Goal: Transaction & Acquisition: Purchase product/service

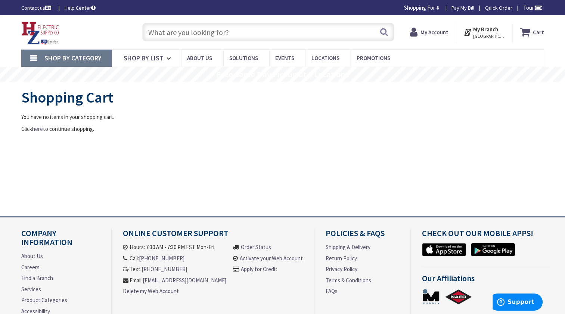
type input "S Water Ln, Tappahannock, VA 22560, [GEOGRAPHIC_DATA]"
click at [430, 34] on strong "My Account" at bounding box center [434, 32] width 28 height 7
click at [222, 33] on input "text" at bounding box center [268, 32] width 252 height 19
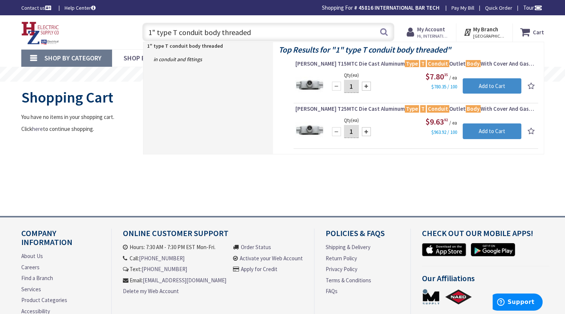
type input "1" type T conduit body threaded"
click at [354, 88] on input "1" at bounding box center [351, 86] width 15 height 13
type input "20"
click at [382, 87] on div "$7.80 35 / ea $780.35 / 100" at bounding box center [425, 81] width 192 height 20
click at [483, 88] on input "Add to Cart" at bounding box center [491, 86] width 59 height 16
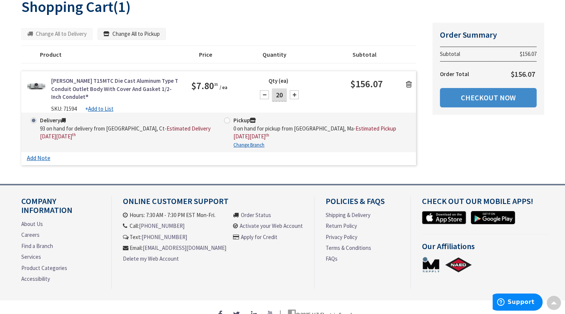
click at [408, 86] on icon at bounding box center [409, 84] width 6 height 7
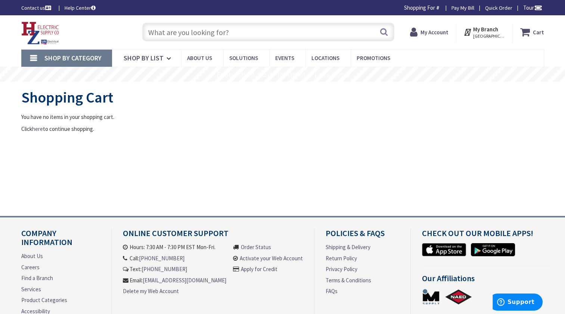
click at [198, 33] on input "text" at bounding box center [268, 32] width 252 height 19
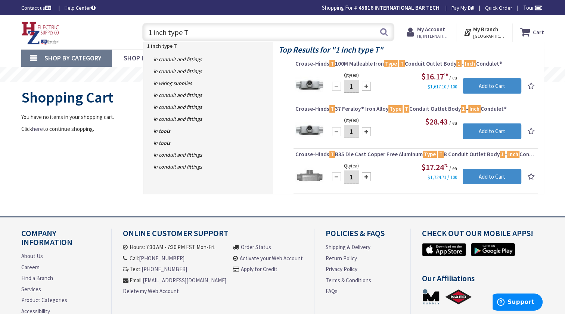
type input "1 inch type T"
click at [312, 87] on img at bounding box center [309, 85] width 28 height 28
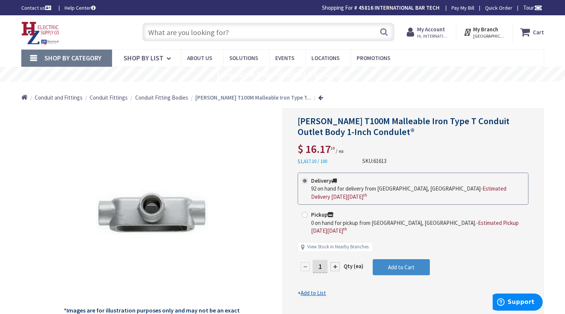
click at [337, 262] on div at bounding box center [334, 266] width 9 height 9
click at [337, 249] on div at bounding box center [413, 216] width 261 height 215
click at [337, 249] on form "This product is Discontinued Delivery 92 on hand for delivery from Middletown, …" at bounding box center [412, 235] width 231 height 125
click at [337, 262] on div at bounding box center [334, 266] width 9 height 9
click at [337, 249] on div at bounding box center [413, 216] width 261 height 215
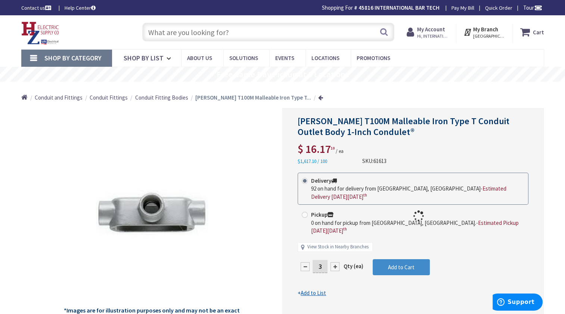
click at [337, 249] on div at bounding box center [413, 216] width 261 height 215
click at [337, 262] on div at bounding box center [334, 266] width 9 height 9
click at [334, 262] on div at bounding box center [334, 266] width 9 height 9
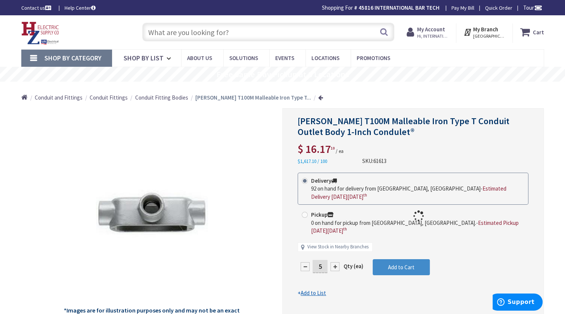
click at [334, 250] on div at bounding box center [413, 216] width 261 height 215
click at [334, 262] on div at bounding box center [334, 266] width 9 height 9
click at [334, 250] on div at bounding box center [413, 216] width 261 height 215
click at [334, 262] on div at bounding box center [334, 266] width 9 height 9
click at [334, 250] on div at bounding box center [413, 216] width 261 height 215
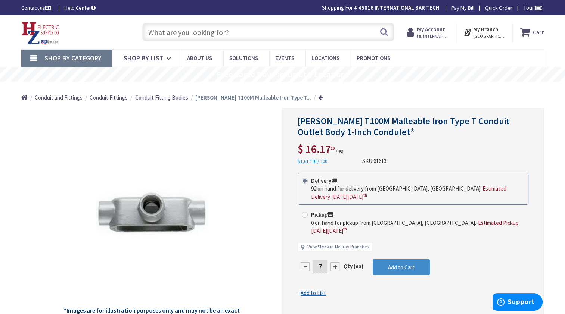
click at [334, 262] on div at bounding box center [334, 266] width 9 height 9
click at [331, 262] on div at bounding box center [334, 266] width 9 height 9
click at [331, 249] on form "This product is Discontinued Delivery 92 on hand for delivery from Middletown, …" at bounding box center [412, 235] width 231 height 125
click at [331, 262] on div at bounding box center [334, 266] width 9 height 9
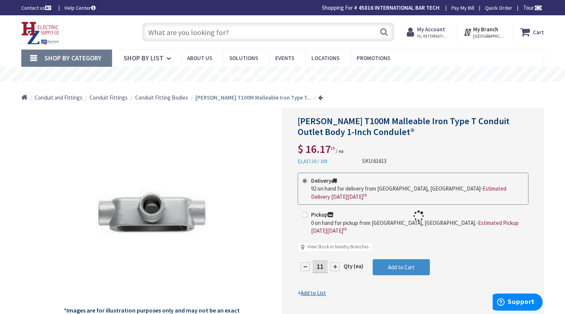
click at [331, 249] on div at bounding box center [413, 216] width 261 height 215
click at [331, 262] on div at bounding box center [334, 266] width 9 height 9
click at [331, 249] on div at bounding box center [413, 216] width 261 height 215
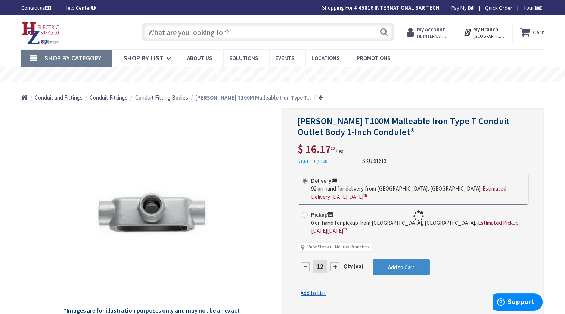
click at [331, 249] on div at bounding box center [413, 216] width 261 height 215
click at [335, 262] on div at bounding box center [334, 266] width 9 height 9
click at [335, 251] on div at bounding box center [413, 216] width 261 height 215
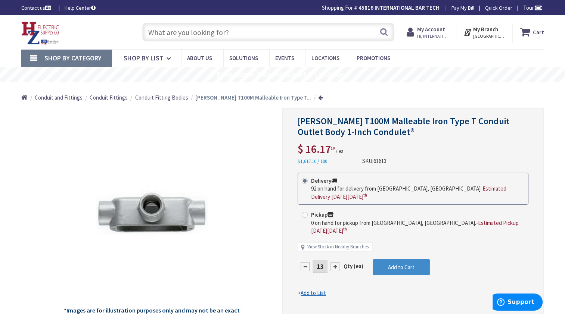
click at [335, 262] on div at bounding box center [334, 266] width 9 height 9
click at [335, 251] on div at bounding box center [413, 216] width 261 height 215
click at [335, 262] on div at bounding box center [334, 266] width 9 height 9
click at [335, 251] on div at bounding box center [413, 216] width 261 height 215
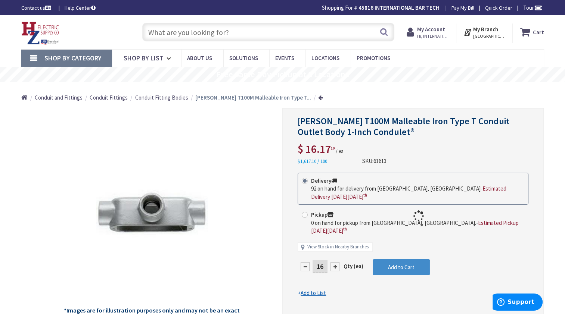
click at [335, 251] on div at bounding box center [413, 216] width 261 height 215
click at [333, 262] on div at bounding box center [334, 266] width 9 height 9
click at [333, 252] on form "This product is Discontinued Delivery 92 on hand for delivery from Middletown, …" at bounding box center [412, 235] width 231 height 125
click at [333, 262] on div at bounding box center [334, 266] width 9 height 9
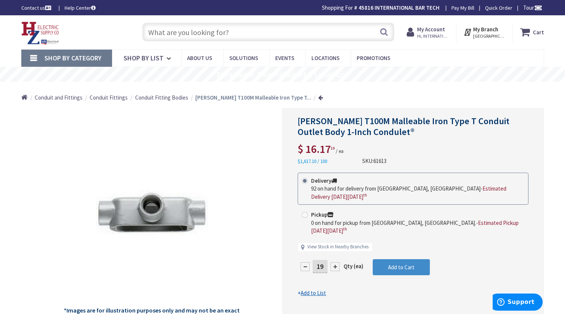
click at [333, 262] on div at bounding box center [334, 266] width 9 height 9
type input "20"
click at [303, 212] on span at bounding box center [305, 215] width 6 height 6
click at [303, 212] on input "Pickup 0 on hand for pickup from Springfield, MA. - Estimated Pickup on Friday,…" at bounding box center [305, 214] width 5 height 5
radio input "true"
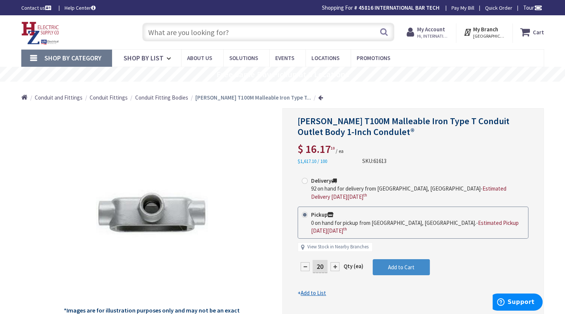
click at [490, 31] on strong "My Branch" at bounding box center [485, 29] width 25 height 7
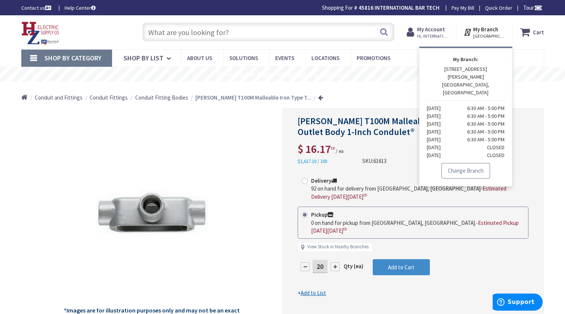
click at [463, 163] on link "Change Branch" at bounding box center [465, 171] width 49 height 16
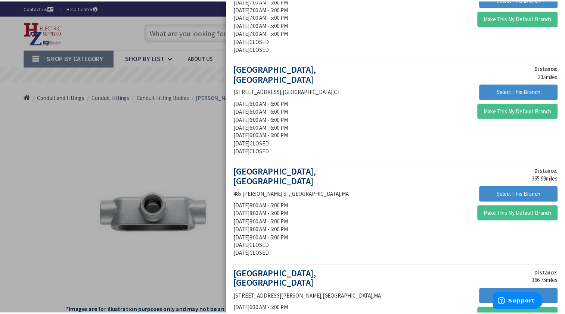
scroll to position [347, 0]
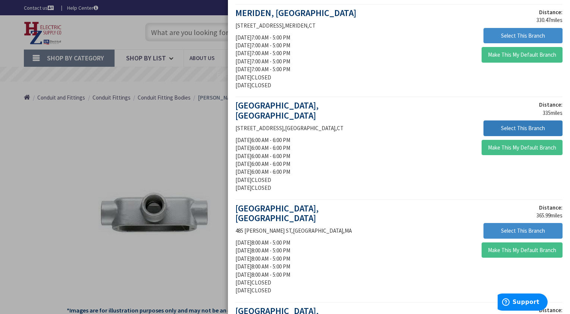
click at [527, 121] on button "Select This Branch" at bounding box center [523, 129] width 79 height 16
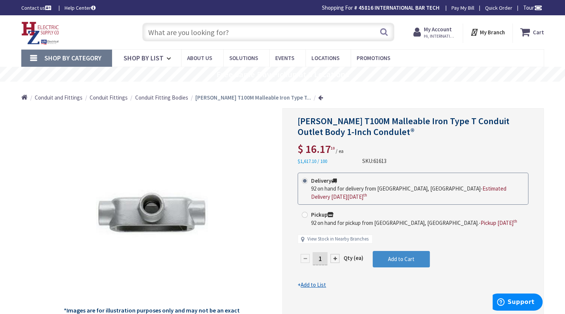
click at [304, 212] on span at bounding box center [305, 215] width 6 height 6
click at [304, 212] on input "Pickup 92 on hand for pickup from Middletown, CT. - Pickup Thursday, September …" at bounding box center [305, 214] width 5 height 5
radio input "true"
click at [322, 252] on input "1" at bounding box center [319, 258] width 15 height 13
type input "20"
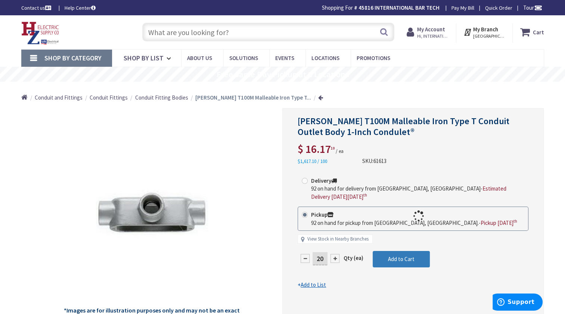
click at [391, 256] on form "This product is Discontinued Delivery 92 on hand for delivery from Middletown, …" at bounding box center [412, 231] width 231 height 116
click at [390, 256] on span "Add to Cart" at bounding box center [401, 259] width 26 height 7
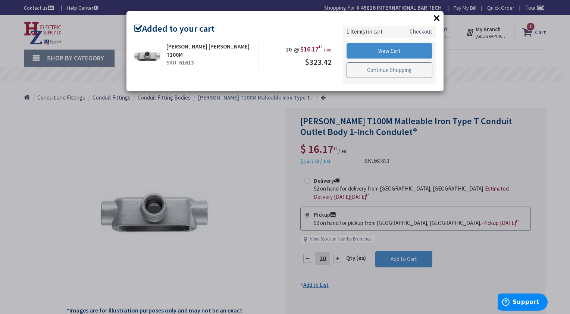
click at [384, 74] on link "Continue Shopping" at bounding box center [390, 70] width 86 height 16
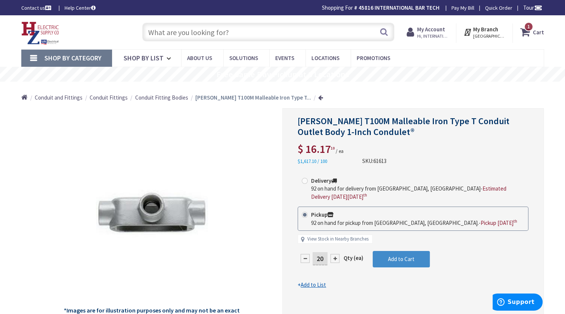
click at [222, 30] on input "text" at bounding box center [268, 32] width 252 height 19
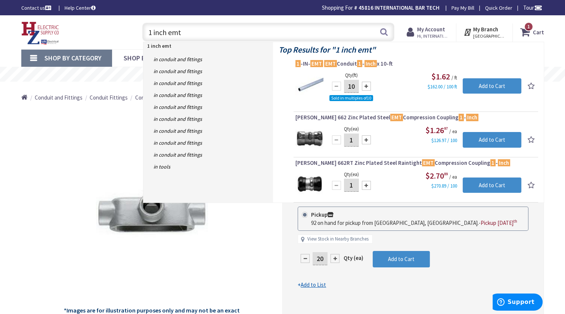
type input "1 inch emt"
drag, startPoint x: 358, startPoint y: 85, endPoint x: 342, endPoint y: 85, distance: 15.3
click at [342, 85] on div "10" at bounding box center [351, 86] width 45 height 15
type input "2"
type input "300"
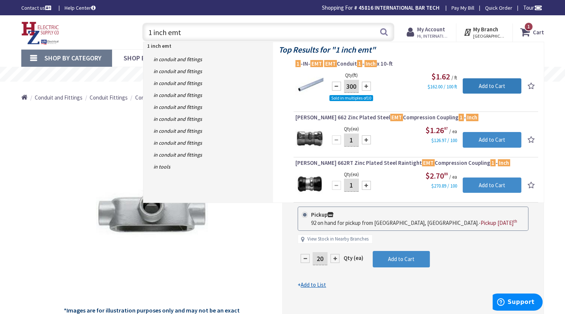
click at [483, 91] on input "Add to Cart" at bounding box center [491, 86] width 59 height 16
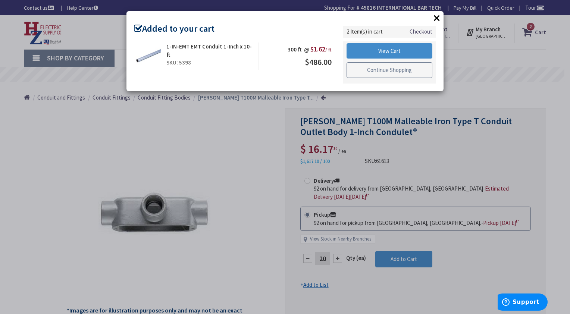
click at [393, 68] on link "Continue Shopping" at bounding box center [390, 70] width 86 height 16
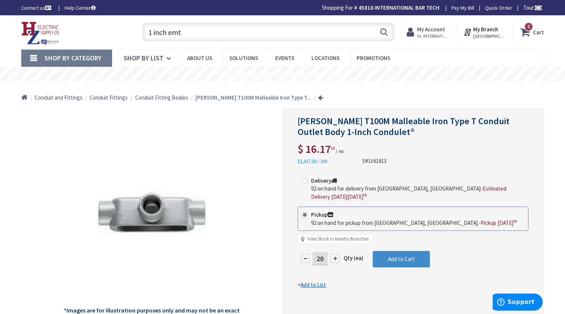
click at [190, 34] on input "1 inch emt" at bounding box center [268, 32] width 252 height 19
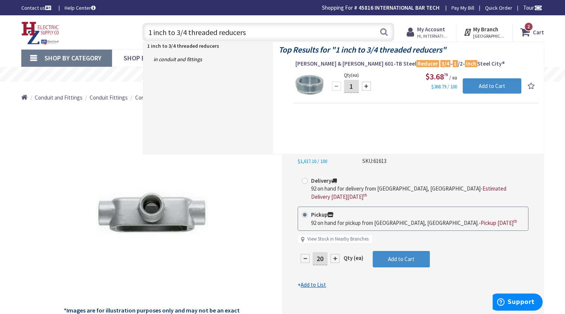
click at [262, 34] on input "1 inch to 3/4 threaded reducers" at bounding box center [268, 32] width 252 height 19
drag, startPoint x: 187, startPoint y: 33, endPoint x: 99, endPoint y: 25, distance: 88.4
click at [99, 25] on div "Toggle Nav 1 inch to 3/4 threaded reducers 1 inch to 3/4 threaded reducers Sear…" at bounding box center [283, 32] width 534 height 25
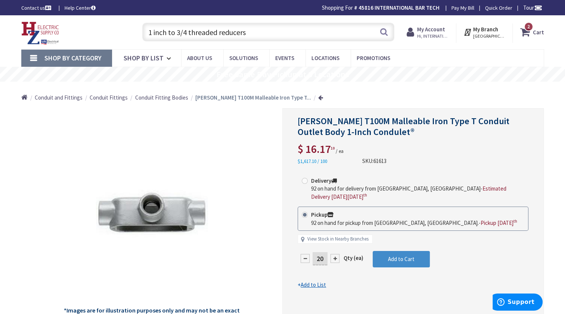
type input "threaded reducers"
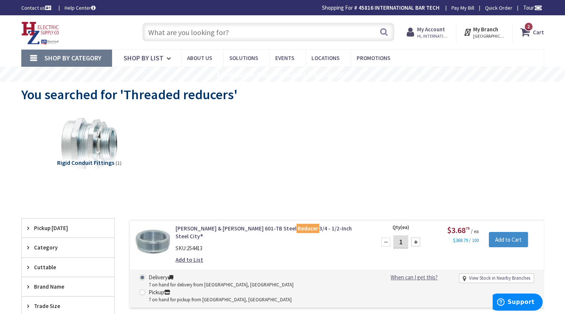
click at [222, 27] on input "text" at bounding box center [268, 32] width 252 height 19
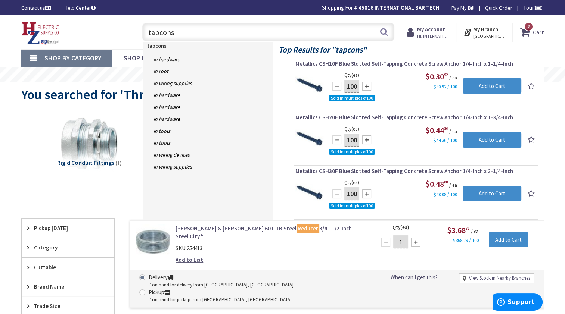
type input "tapcons"
click at [350, 86] on input "100" at bounding box center [351, 86] width 15 height 13
type input "200"
click at [486, 89] on input "Add to Cart" at bounding box center [491, 86] width 59 height 16
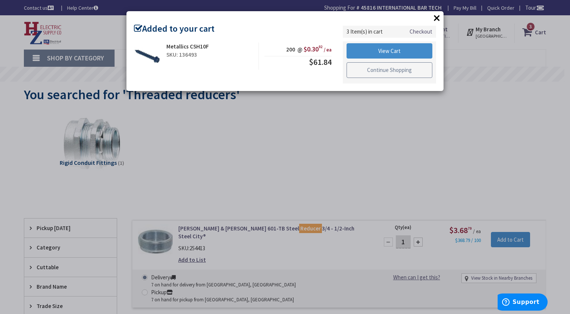
click at [375, 72] on link "Continue Shopping" at bounding box center [390, 70] width 86 height 16
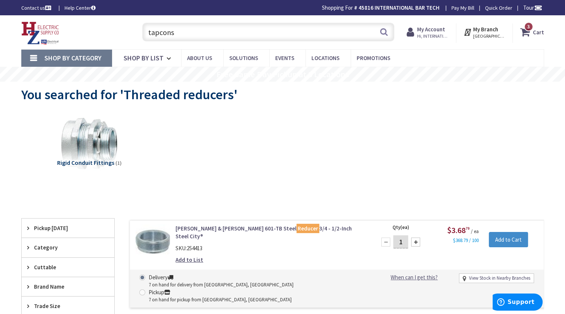
click at [523, 32] on icon at bounding box center [526, 31] width 13 height 13
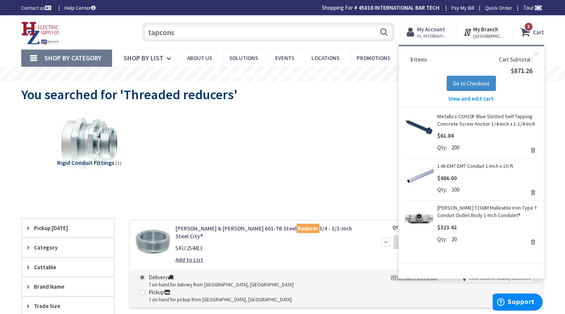
click at [461, 190] on div "Qty 300 Update" at bounding box center [487, 191] width 101 height 10
click at [478, 100] on span "View and edit cart" at bounding box center [470, 98] width 45 height 7
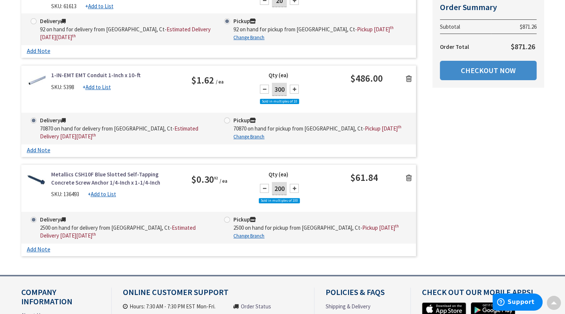
scroll to position [174, 0]
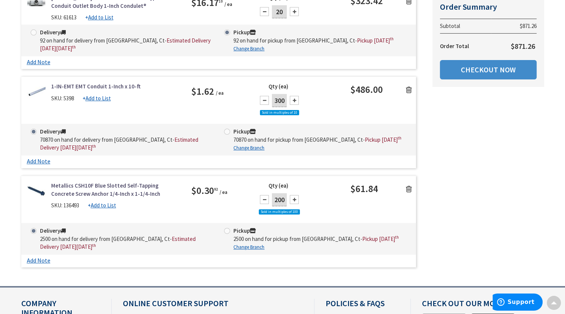
drag, startPoint x: 284, startPoint y: 110, endPoint x: 256, endPoint y: 113, distance: 28.9
click at [256, 113] on div "Qty (ea) 300 Sold in multiples of 10" at bounding box center [300, 102] width 99 height 41
type input "240"
click at [228, 138] on div "Delivery 70870 on hand for delivery from Middletown, Ct - Estimated Delivery on…" at bounding box center [218, 140] width 395 height 32
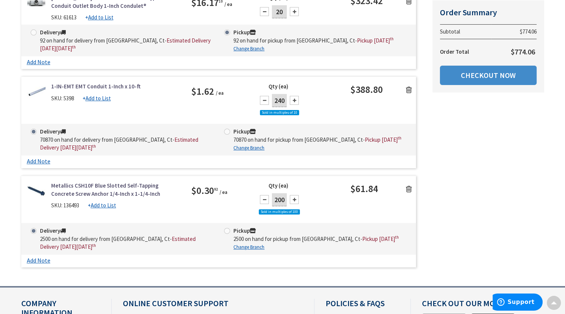
click at [227, 234] on span at bounding box center [227, 231] width 6 height 6
click at [227, 233] on input "Pickup 2500 on hand for pickup from Middletown, Ct - Pickup Thursday, September…" at bounding box center [228, 230] width 5 height 5
radio input "true"
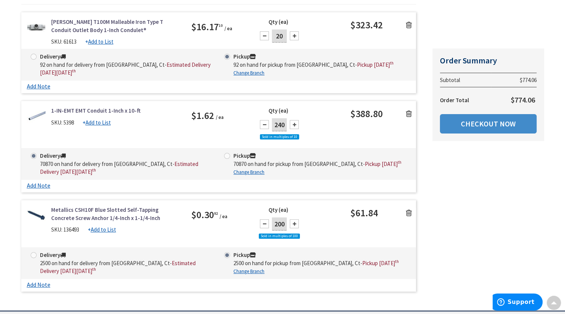
scroll to position [198, 0]
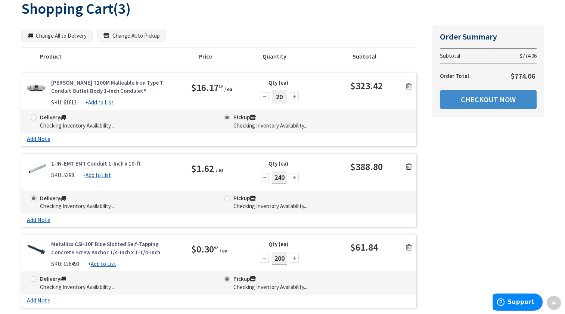
click at [228, 197] on span at bounding box center [227, 199] width 6 height 6
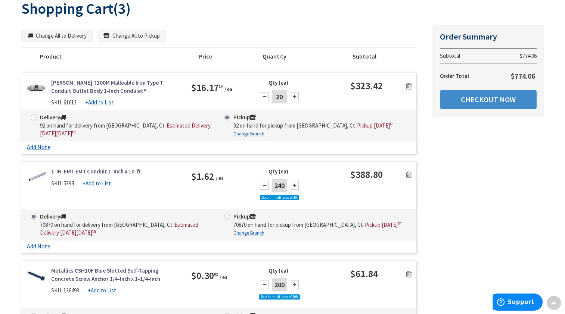
click at [227, 220] on span at bounding box center [227, 217] width 6 height 6
click at [227, 219] on input "Pickup 70870 on hand for pickup from [GEOGRAPHIC_DATA], Ct - Pickup [DATE]" at bounding box center [228, 216] width 5 height 5
radio input "true"
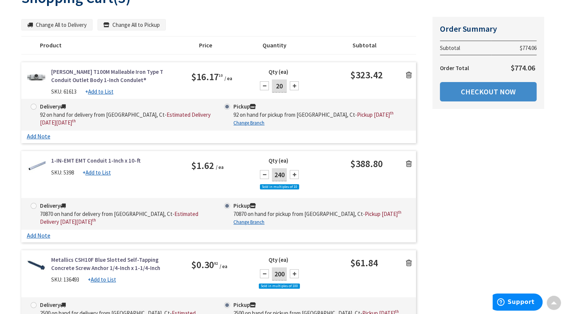
scroll to position [128, 0]
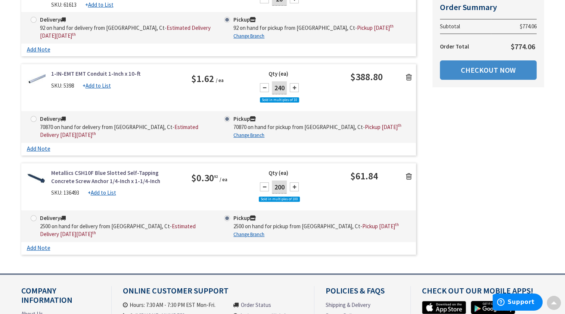
scroll to position [188, 0]
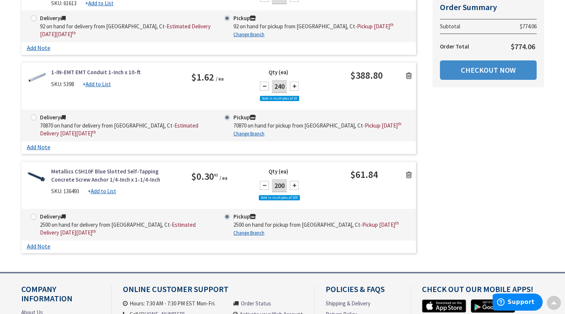
drag, startPoint x: 561, startPoint y: 209, endPoint x: 564, endPoint y: 32, distance: 177.0
click at [564, 32] on div "Skip to Content Toggle Nav Search 3 3 3 items Cart My Cart" at bounding box center [282, 121] width 565 height 588
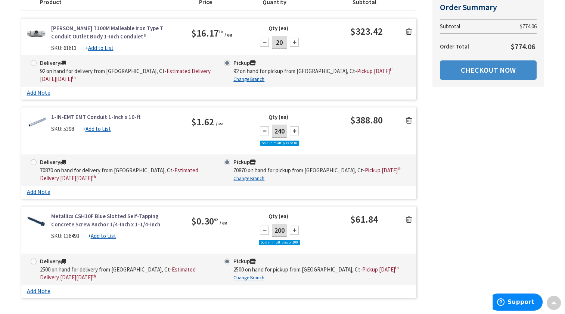
scroll to position [128, 0]
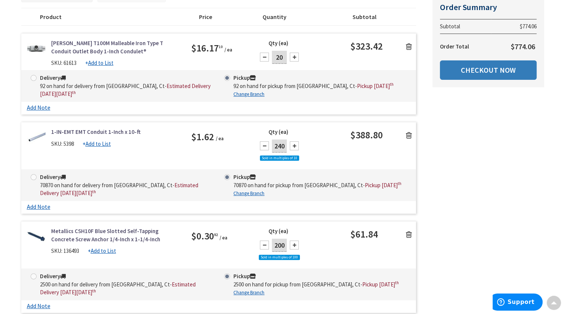
click at [498, 71] on link "Checkout Now" at bounding box center [488, 69] width 97 height 19
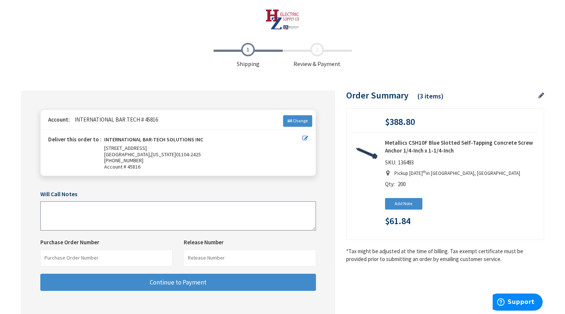
click at [63, 208] on textarea at bounding box center [177, 216] width 275 height 29
type textarea "g"
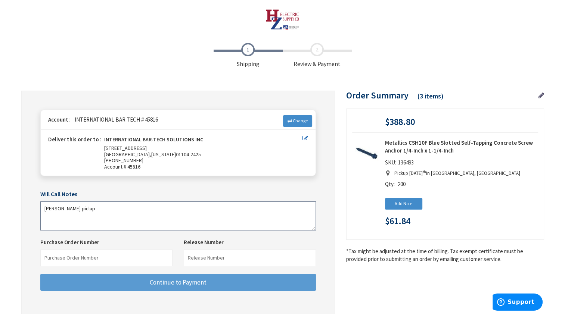
type textarea "Garrick Barnes piclup"
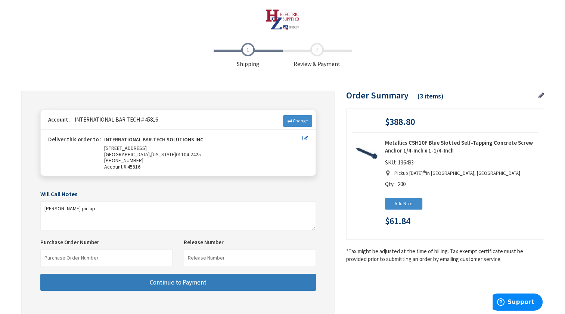
click at [150, 280] on span "Continue to Payment" at bounding box center [178, 282] width 57 height 8
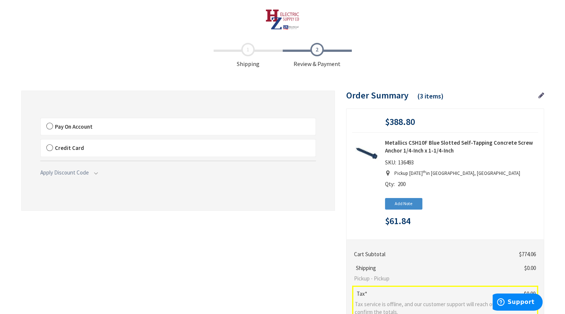
click at [49, 127] on label "Pay On Account" at bounding box center [178, 126] width 275 height 17
click at [41, 120] on input "Pay On Account" at bounding box center [41, 120] width 0 height 0
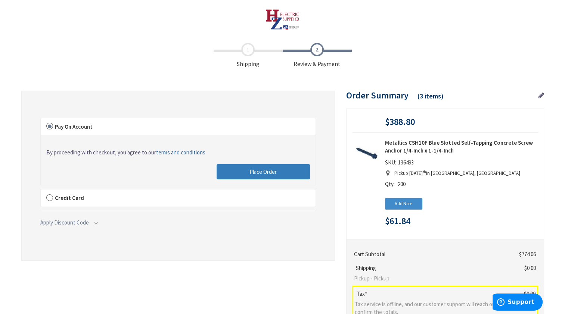
click at [258, 173] on span "Place Order" at bounding box center [262, 171] width 27 height 7
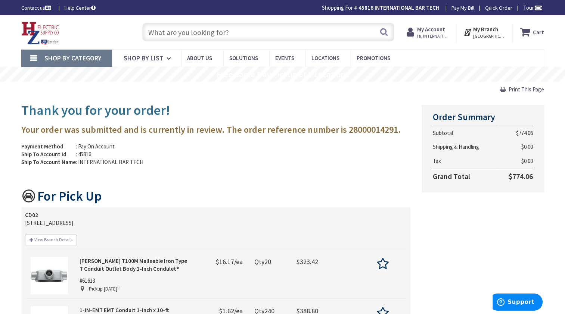
click at [487, 36] on span "[GEOGRAPHIC_DATA], [GEOGRAPHIC_DATA]" at bounding box center [489, 36] width 32 height 6
